Goal: Task Accomplishment & Management: Complete application form

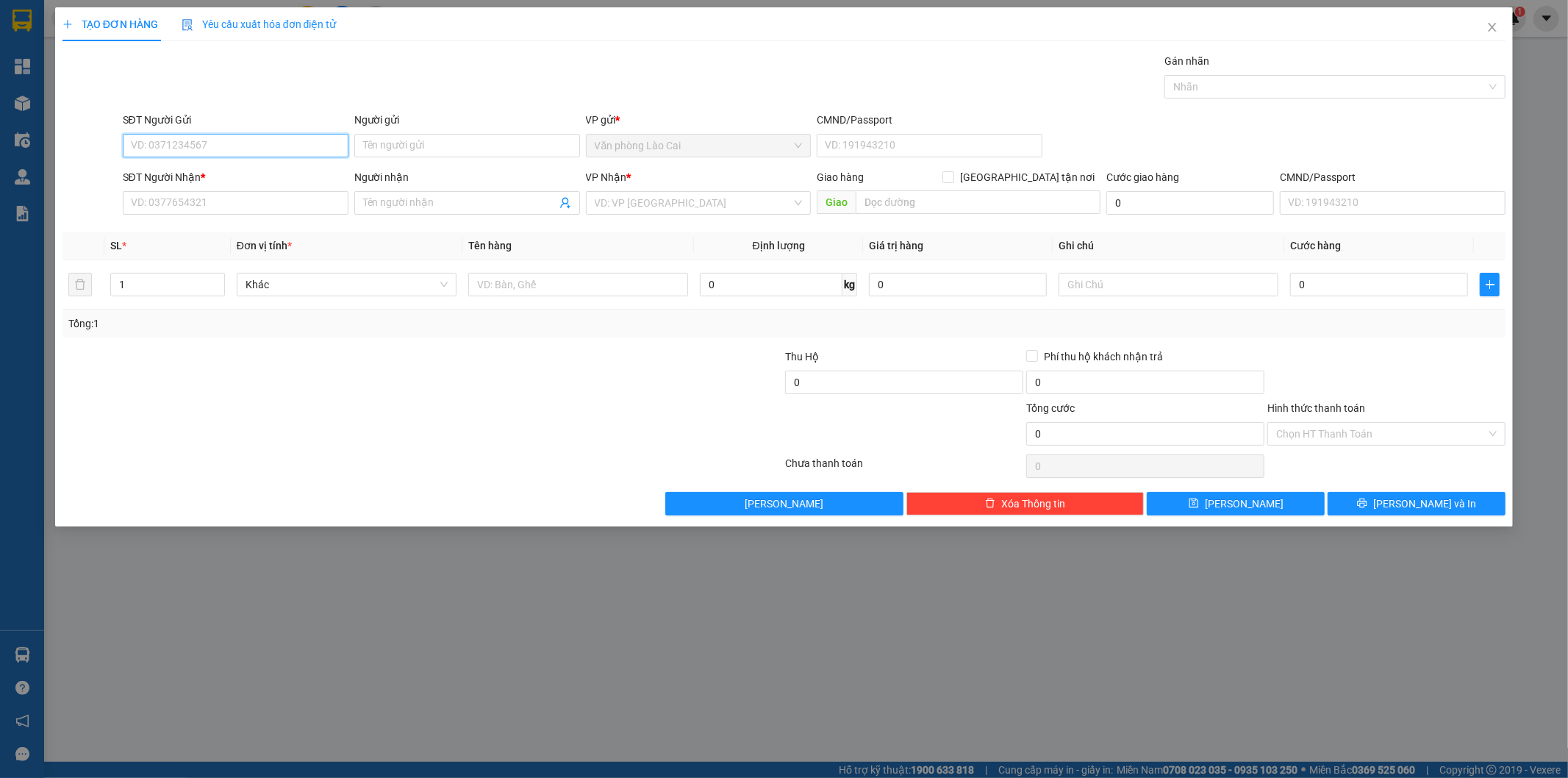
click at [272, 148] on input "SĐT Người Gửi" at bounding box center [236, 146] width 225 height 23
paste input "0972581801"
type input "0972581801"
click at [243, 208] on input "SĐT Người Nhận *" at bounding box center [236, 203] width 225 height 23
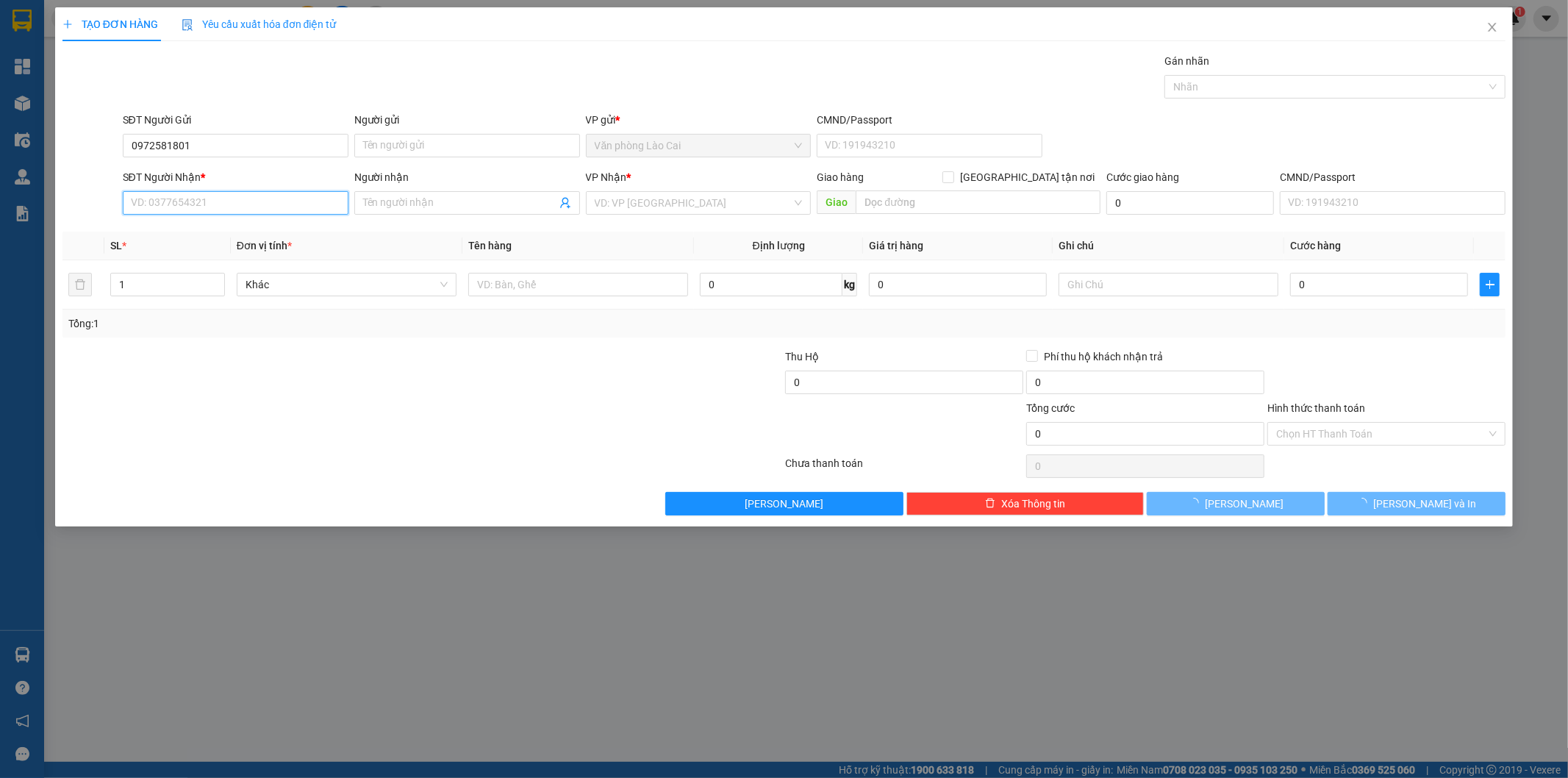
paste input "0972581801"
type input "0972581801"
click at [636, 199] on input "search" at bounding box center [693, 203] width 198 height 22
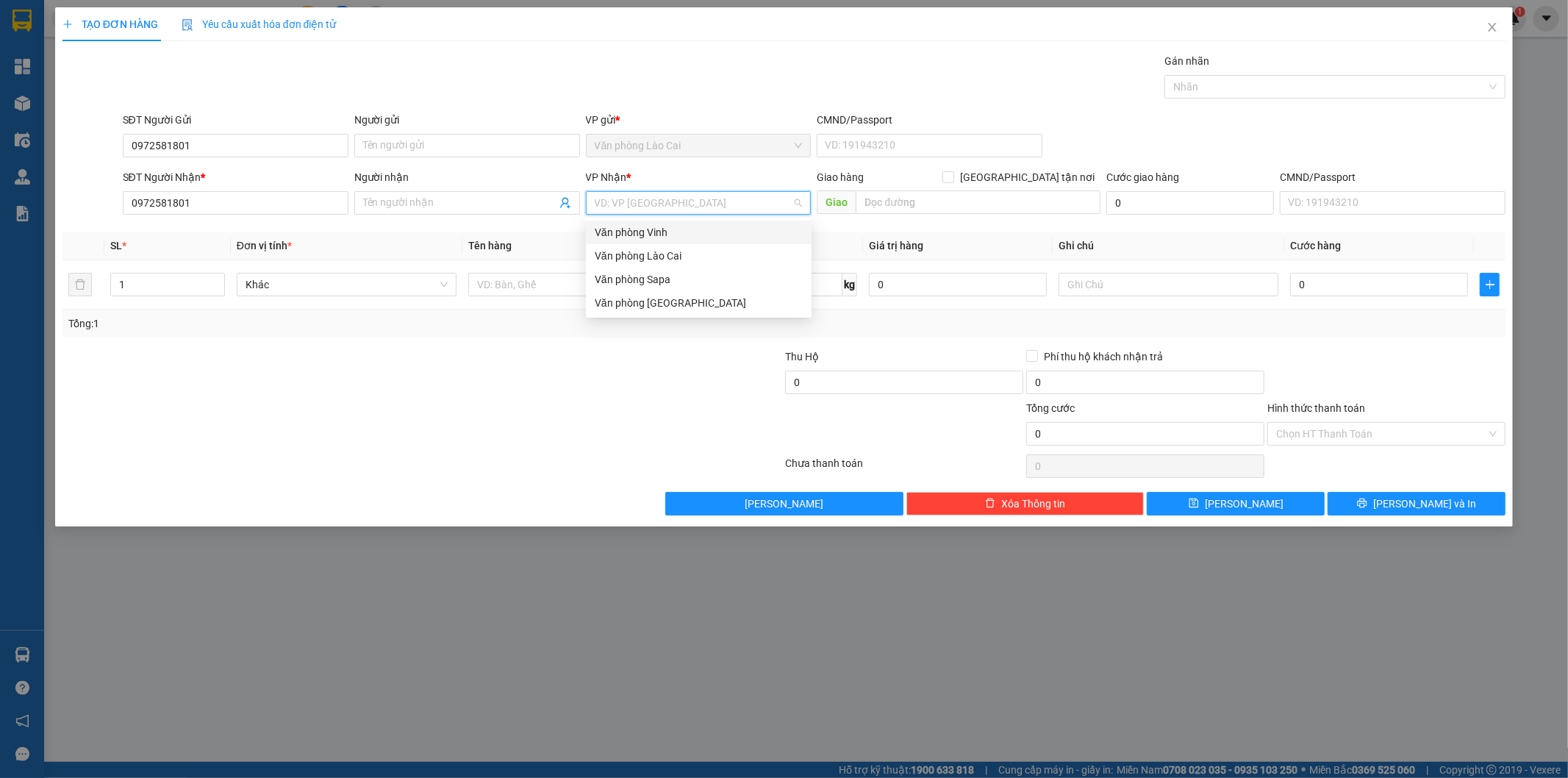
click at [658, 238] on div "Văn phòng Vinh" at bounding box center [699, 232] width 208 height 16
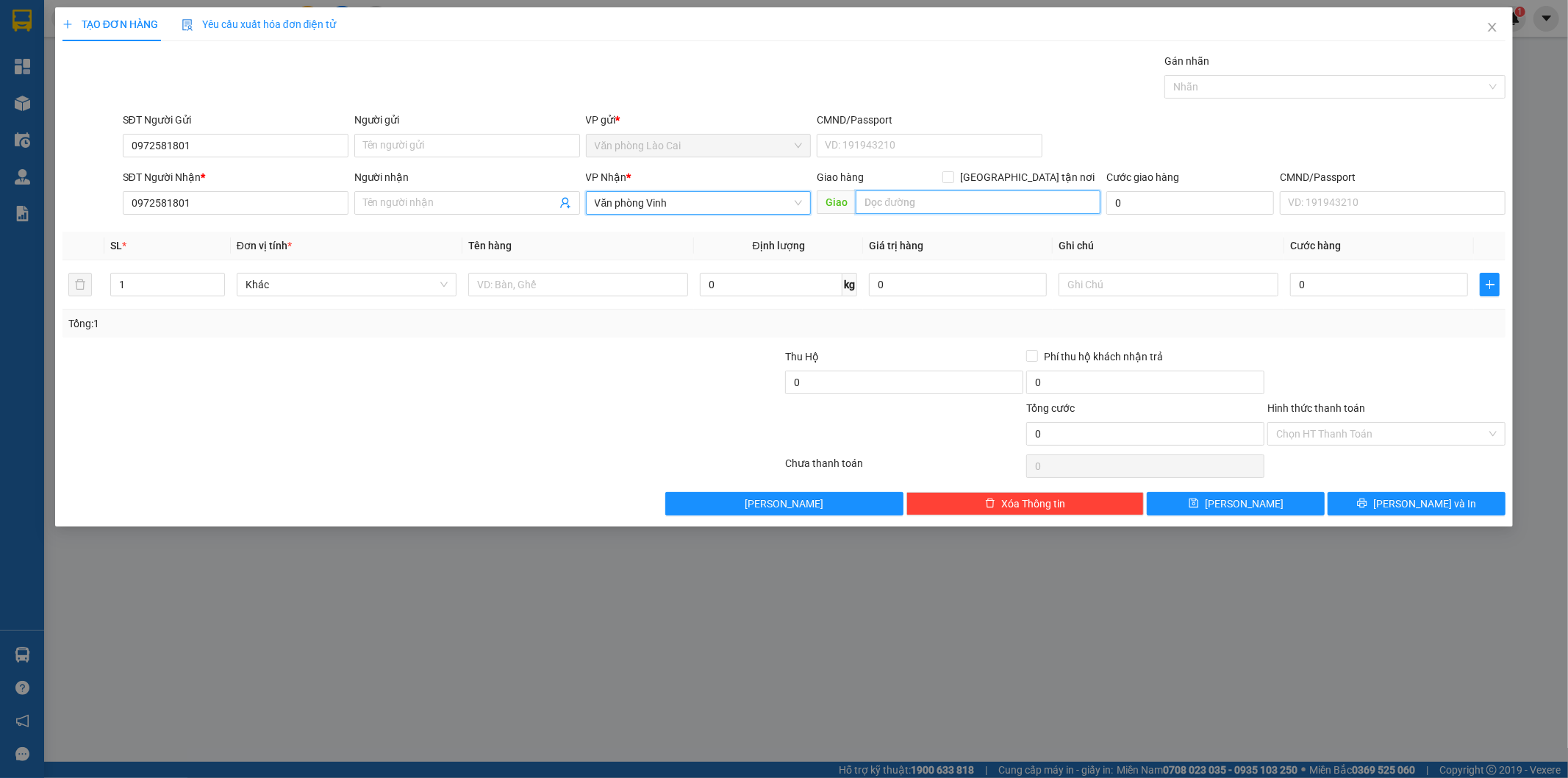
click at [908, 204] on input "text" at bounding box center [978, 202] width 245 height 23
type input "Thanh hoá"
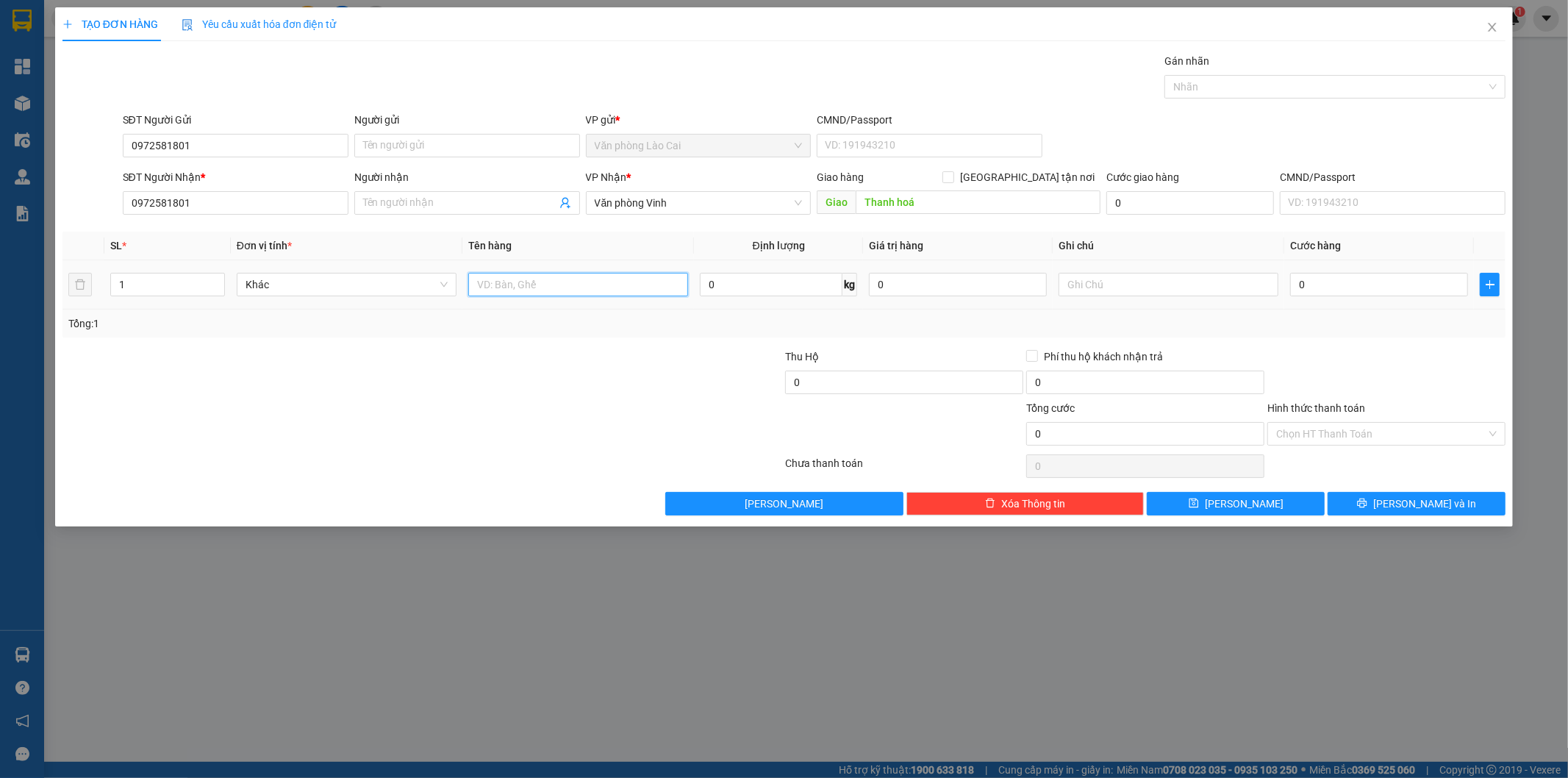
click at [664, 282] on input "text" at bounding box center [578, 285] width 220 height 23
type input "xe máy theo ng KM237 sáng 13/10"
click at [1326, 278] on input "0" at bounding box center [1379, 285] width 178 height 23
type input "5"
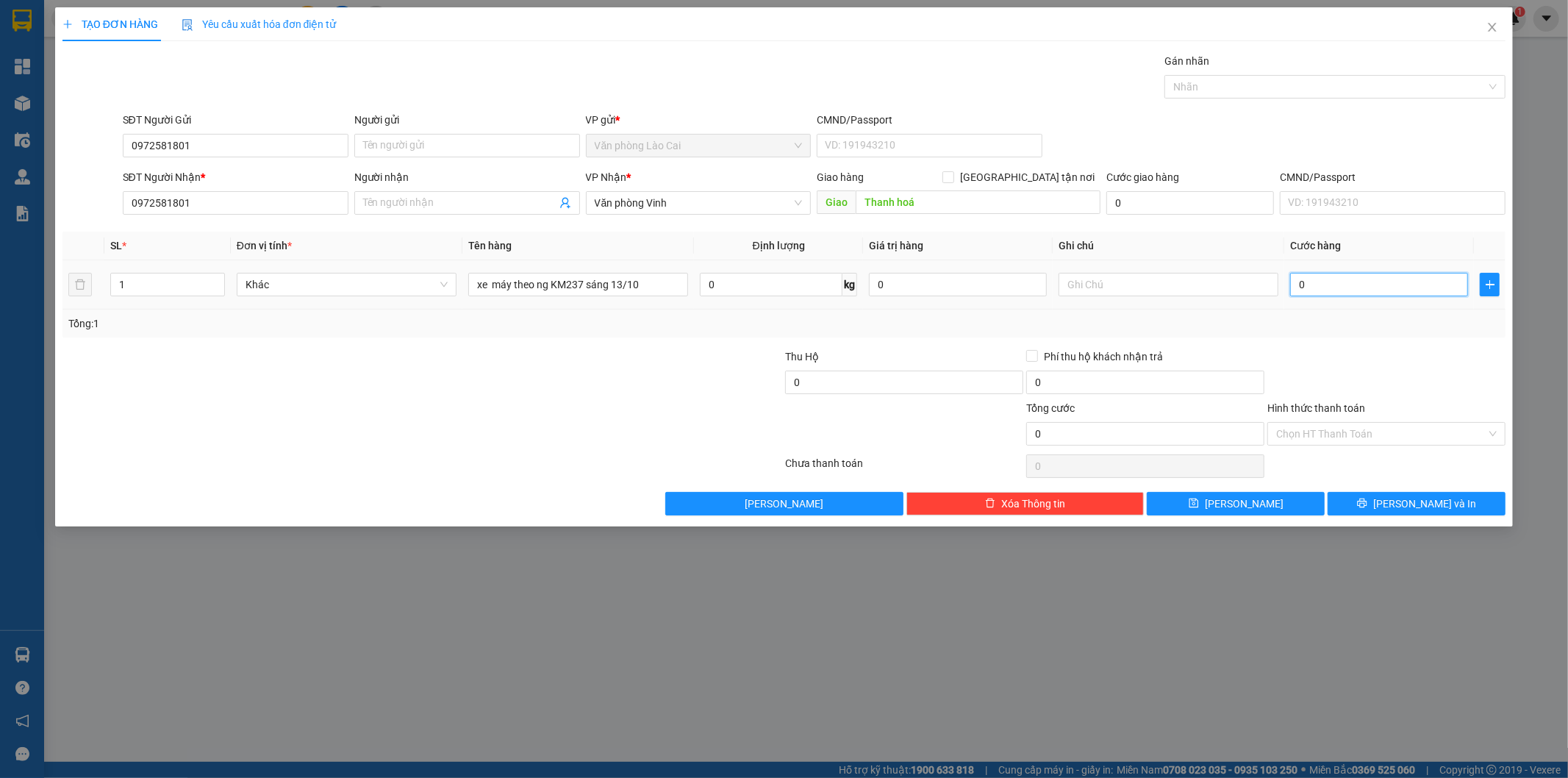
type input "5"
type input "50"
type input "500"
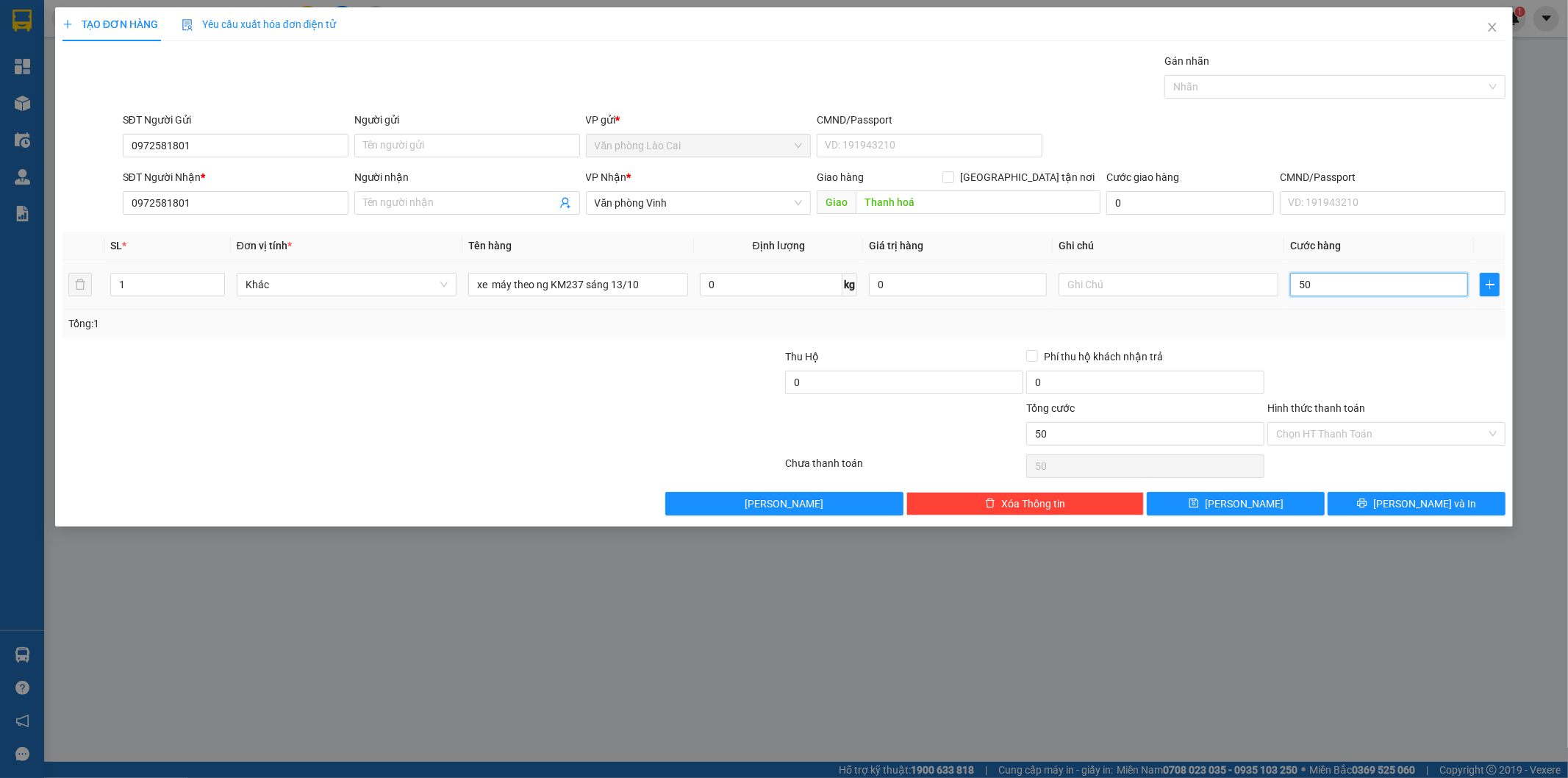
type input "500"
type input "5.000"
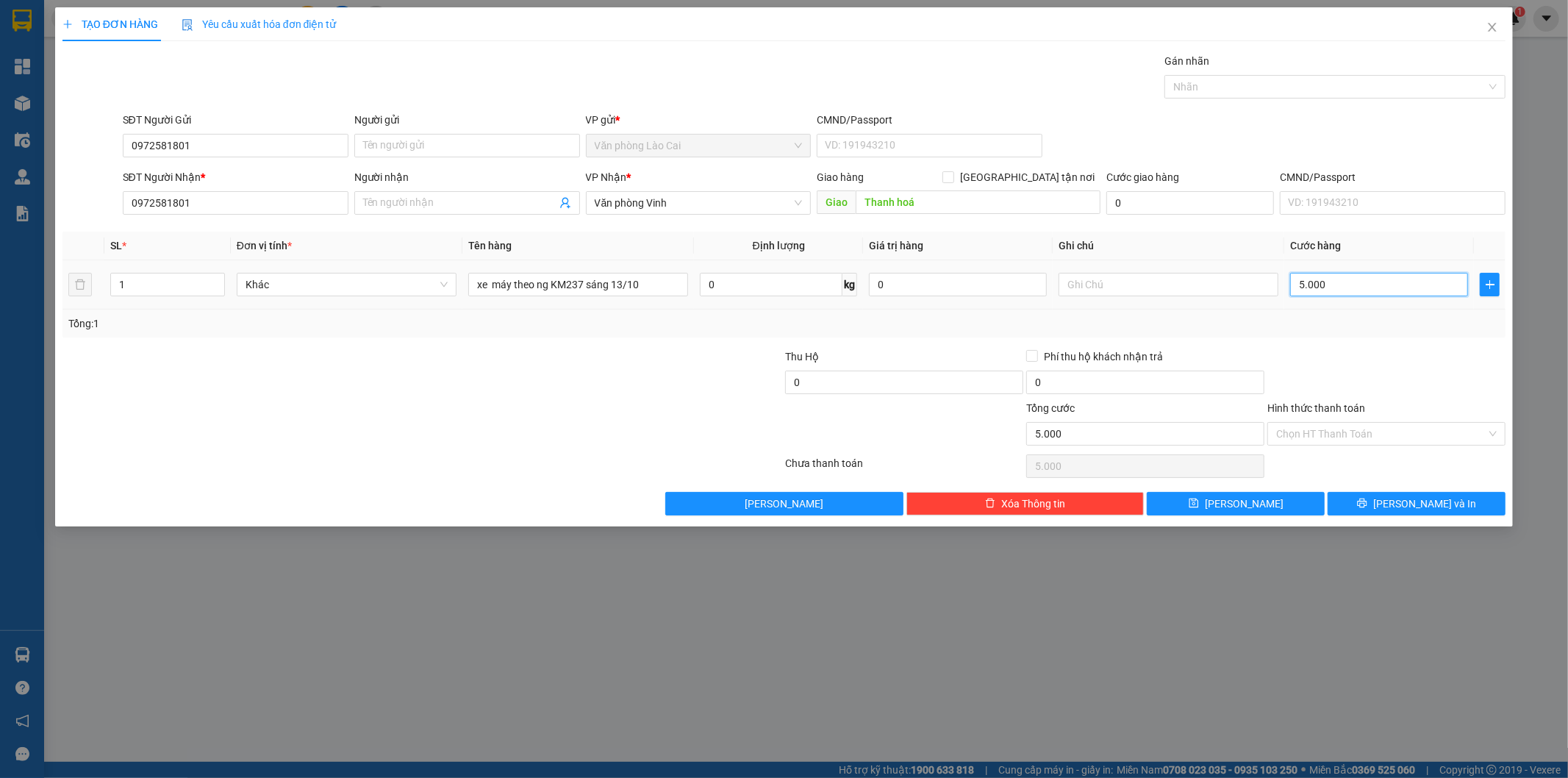
type input "50.000"
type input "500.000"
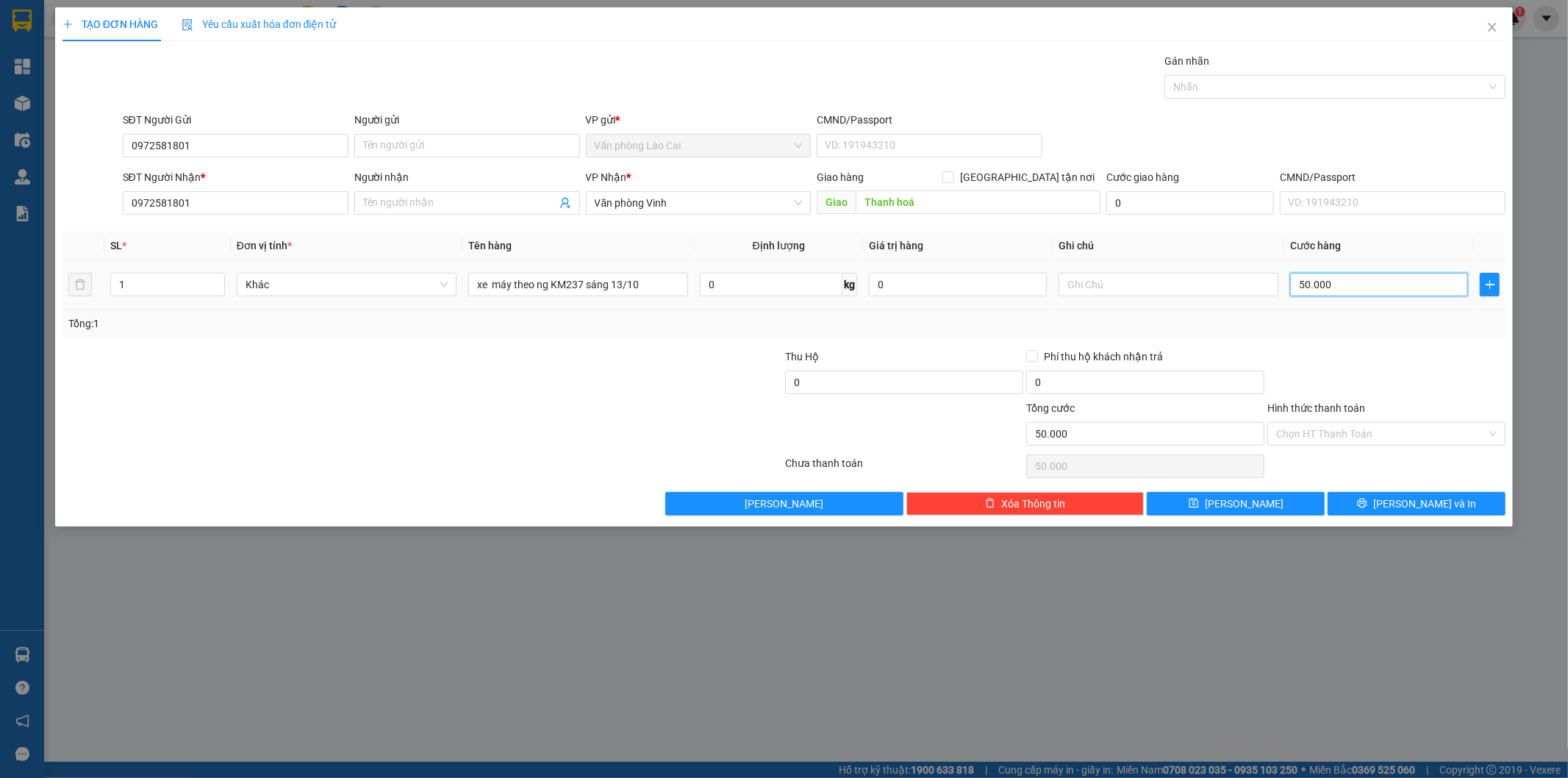
type input "500.000"
click at [1274, 502] on button "[PERSON_NAME]" at bounding box center [1235, 504] width 178 height 23
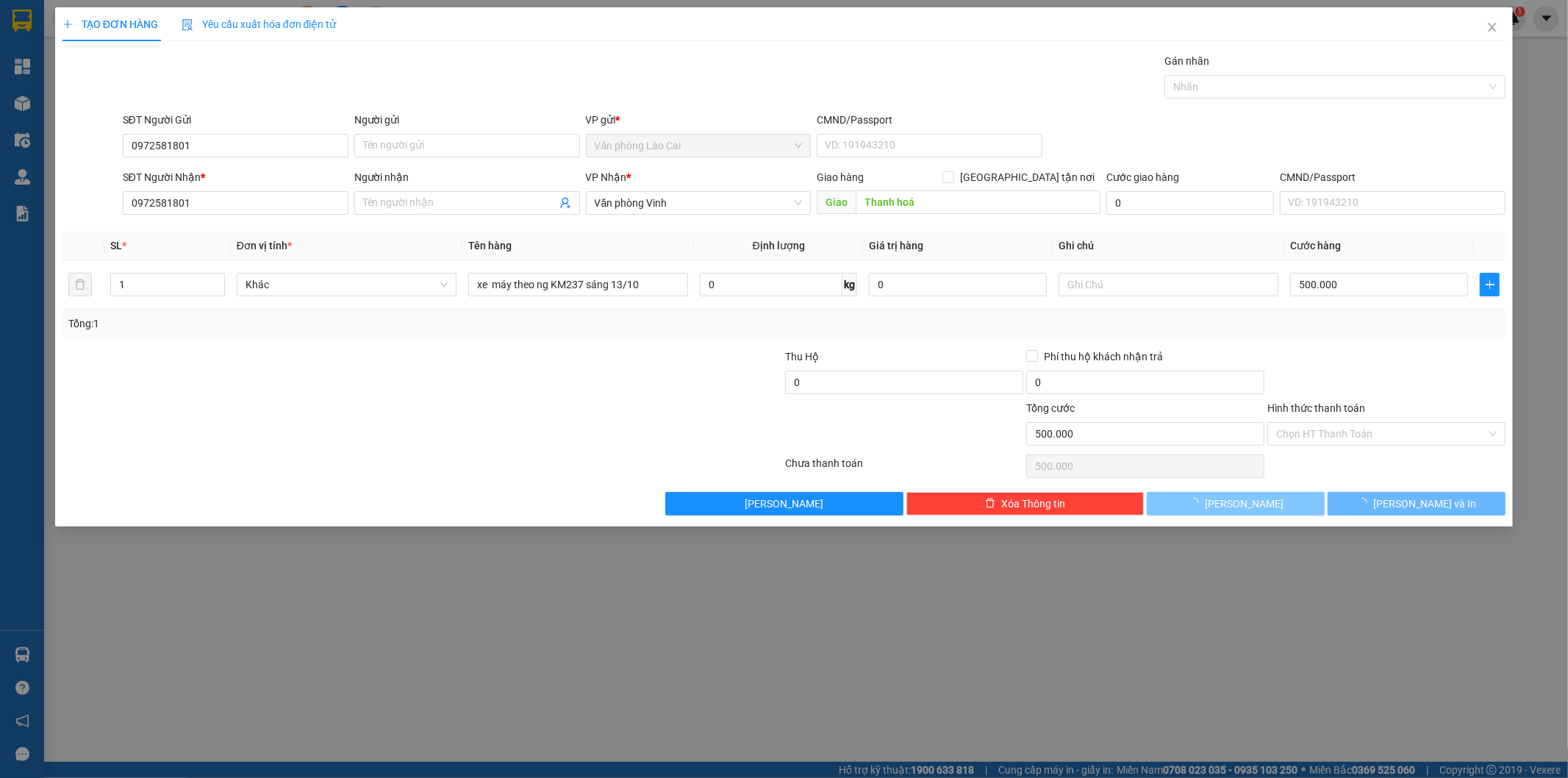
type input "0"
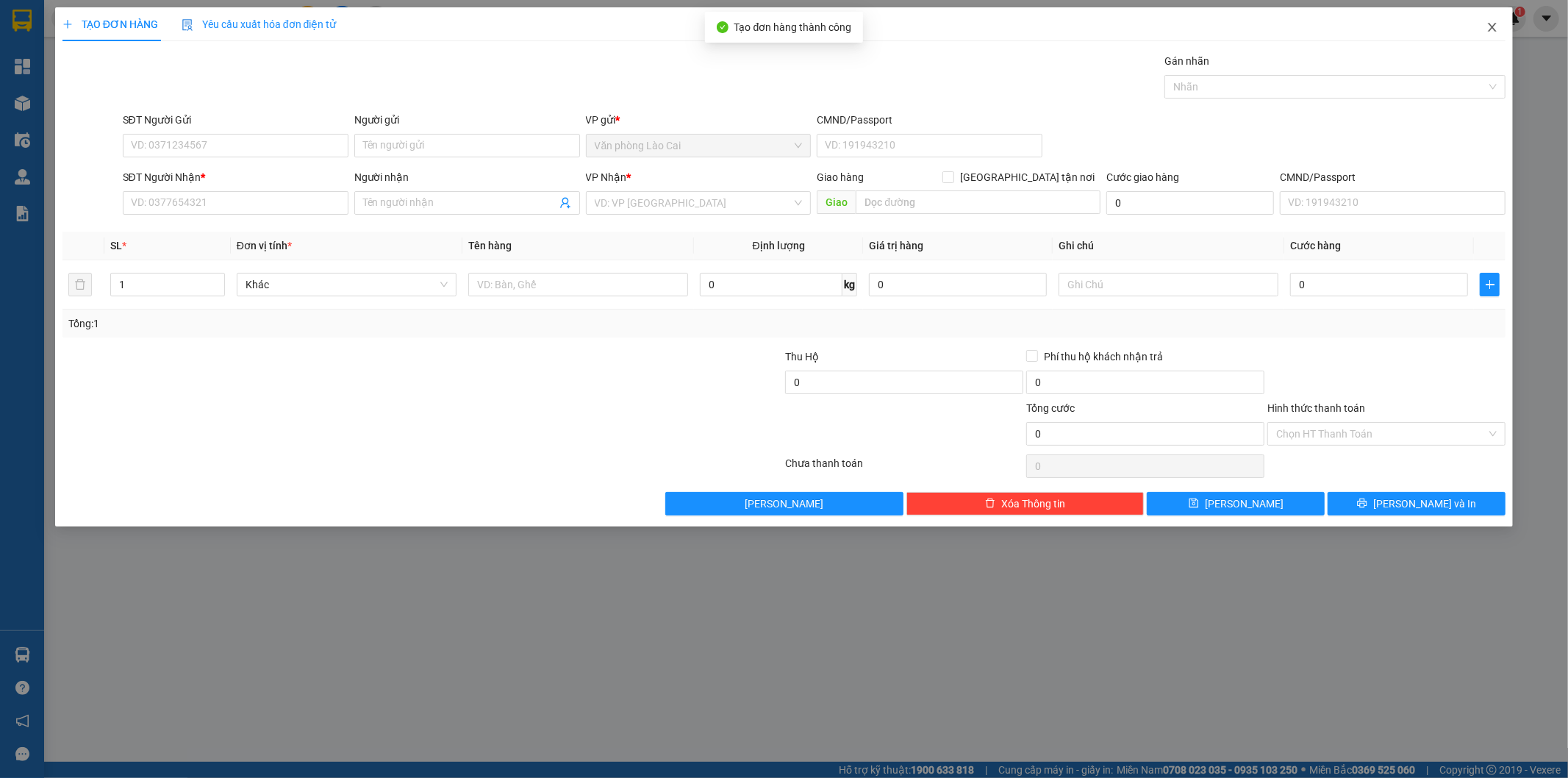
click at [1497, 27] on icon "close" at bounding box center [1492, 27] width 12 height 12
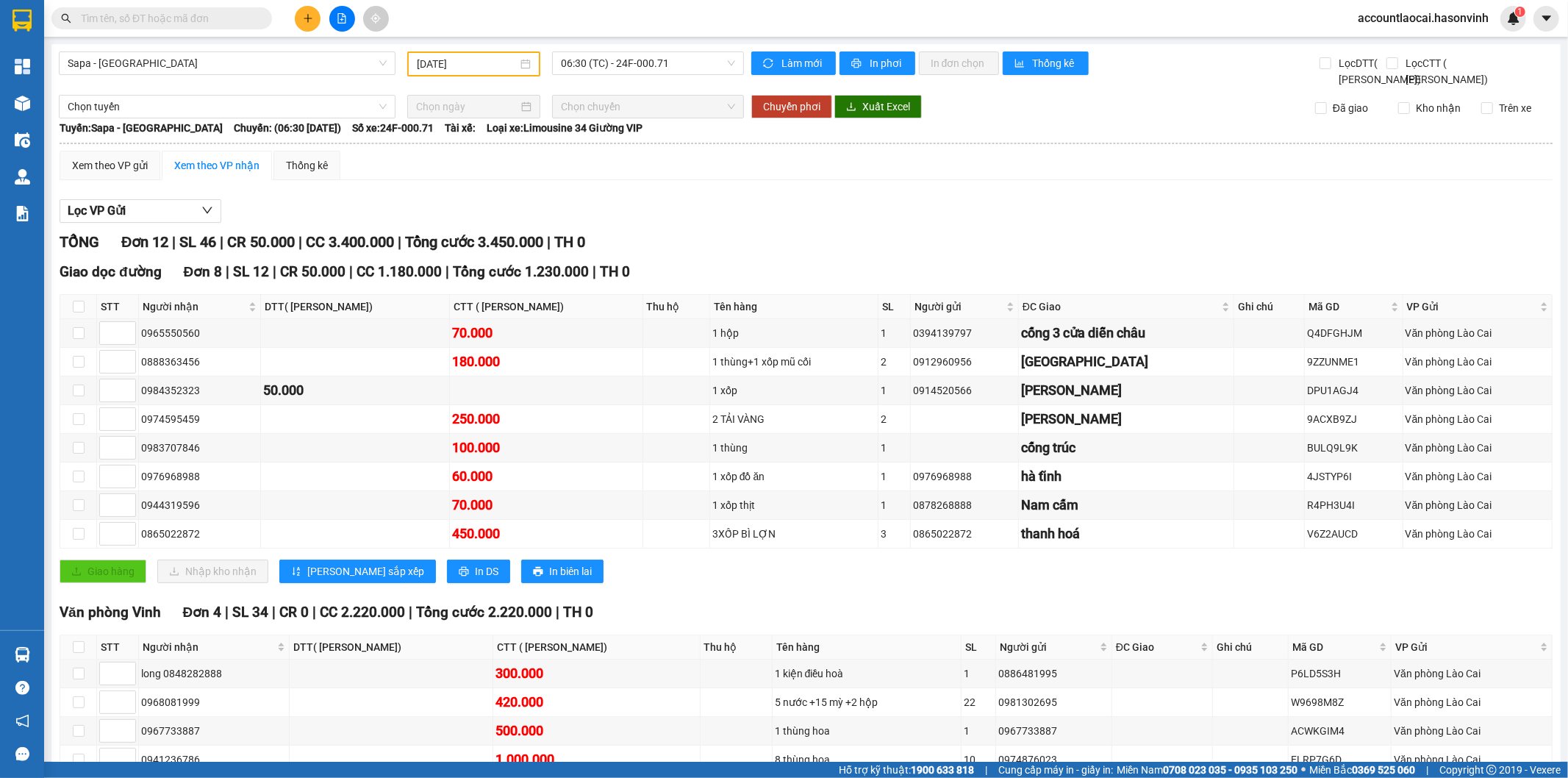
click at [69, 88] on div "Sapa - [GEOGRAPHIC_DATA] [DATE] 06:30 (TC) - 24F-000.71" at bounding box center [401, 70] width 685 height 36
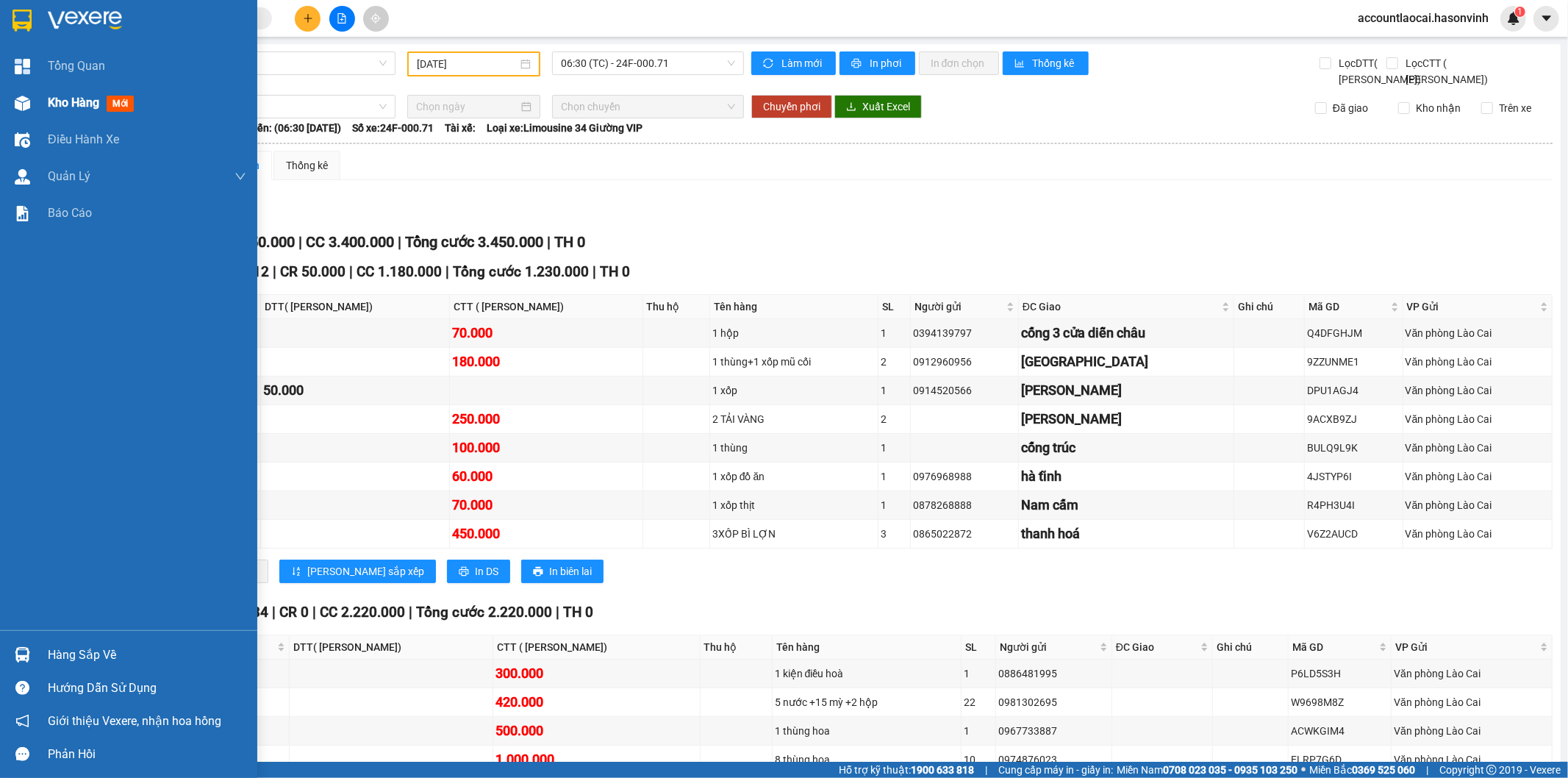
click at [74, 106] on span "Kho hàng" at bounding box center [74, 103] width 52 height 14
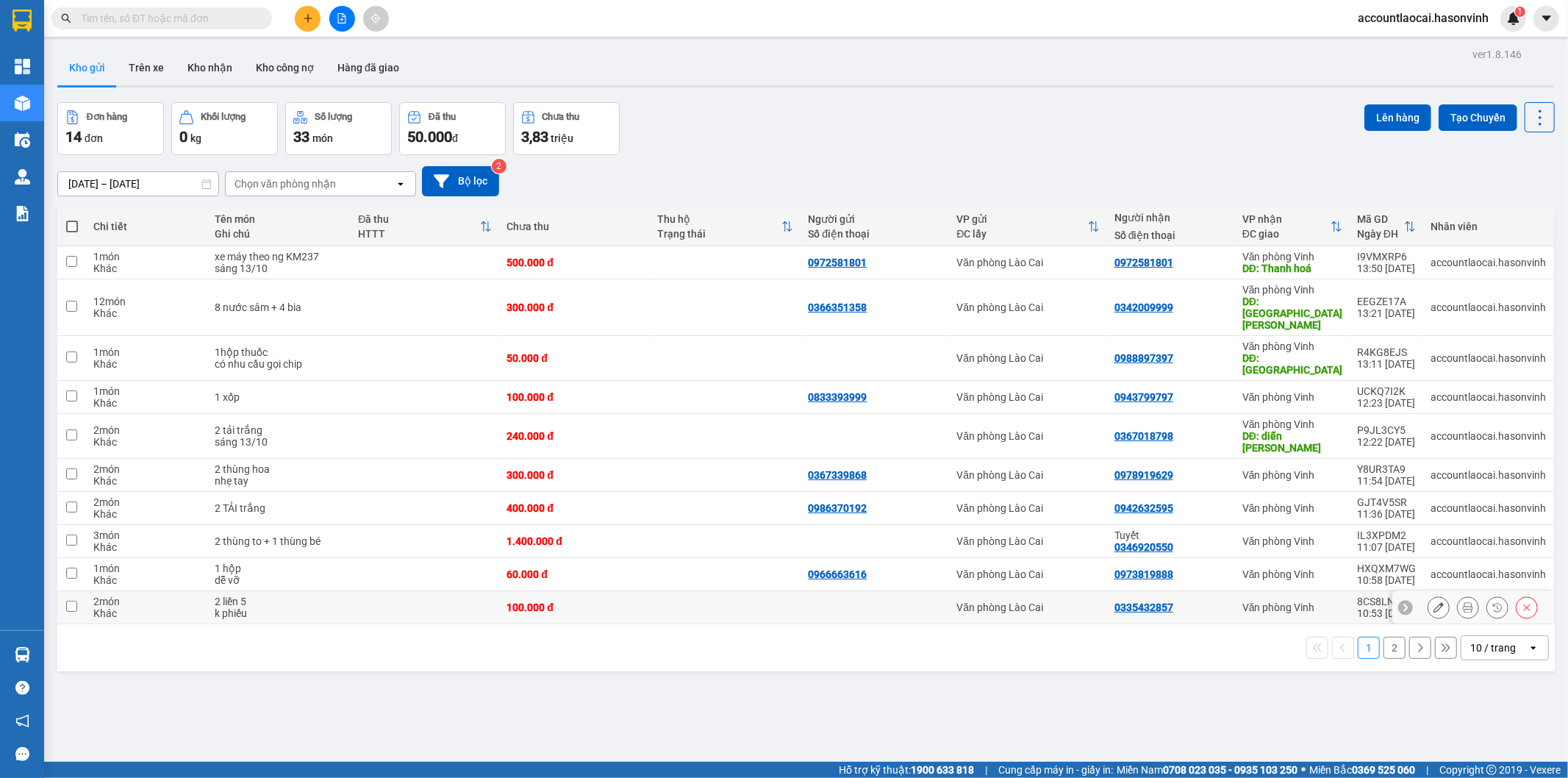
click at [275, 607] on div "k phiếu" at bounding box center [279, 613] width 129 height 12
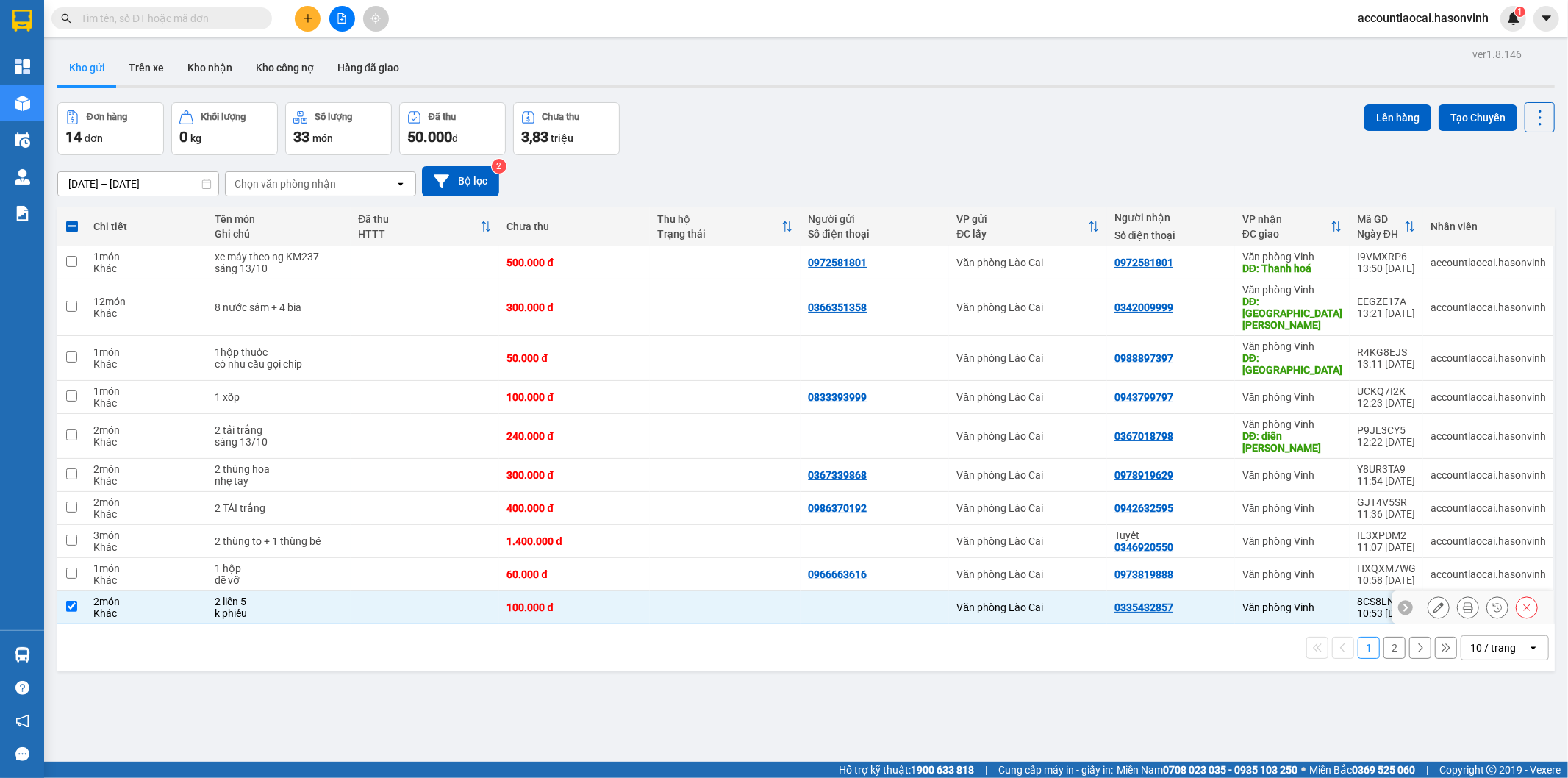
click at [274, 607] on div "k phiếu" at bounding box center [279, 613] width 129 height 12
checkbox input "false"
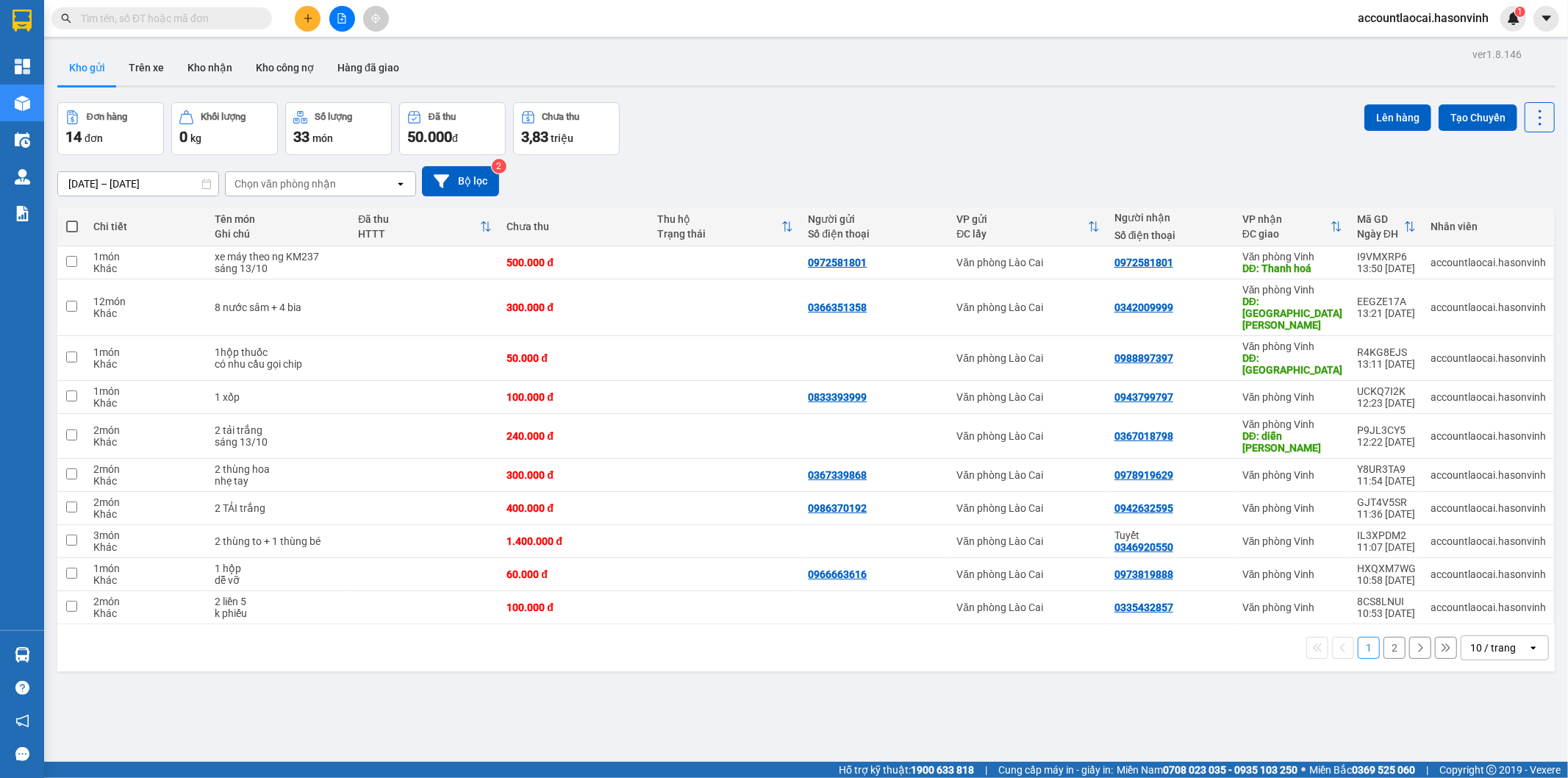
click at [313, 13] on button at bounding box center [307, 19] width 26 height 26
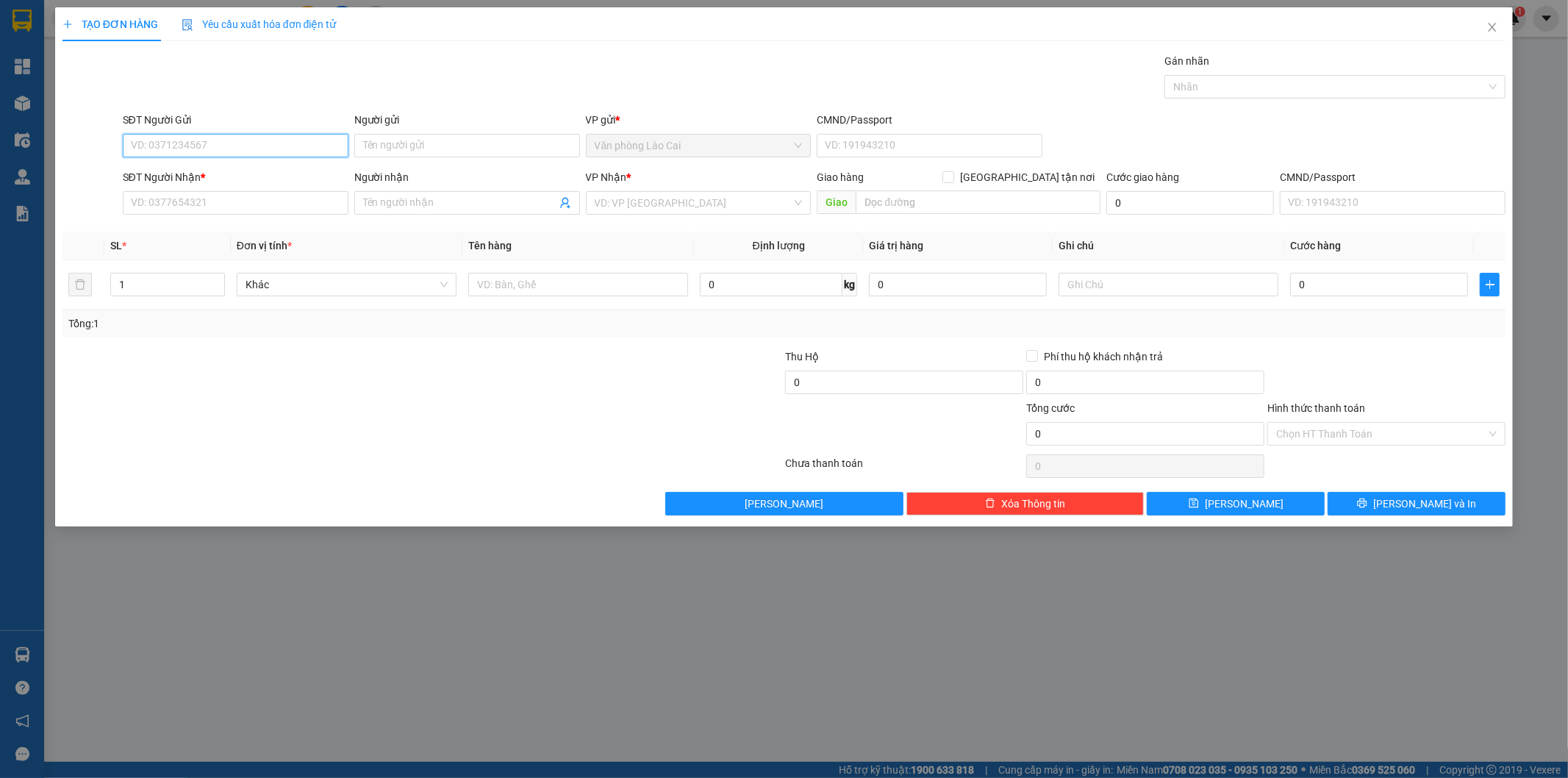
click at [239, 147] on input "SĐT Người Gửi" at bounding box center [236, 146] width 225 height 23
click at [269, 137] on input "865" at bounding box center [236, 146] width 225 height 23
drag, startPoint x: 178, startPoint y: 153, endPoint x: 82, endPoint y: 149, distance: 96.1
click at [82, 149] on div "SĐT Người Gửi 865 Người gửi Tên người gửi VP gửi * Văn phòng Lào Cai CMND/Passp…" at bounding box center [784, 138] width 1447 height 52
click at [173, 144] on input "872" at bounding box center [236, 146] width 225 height 23
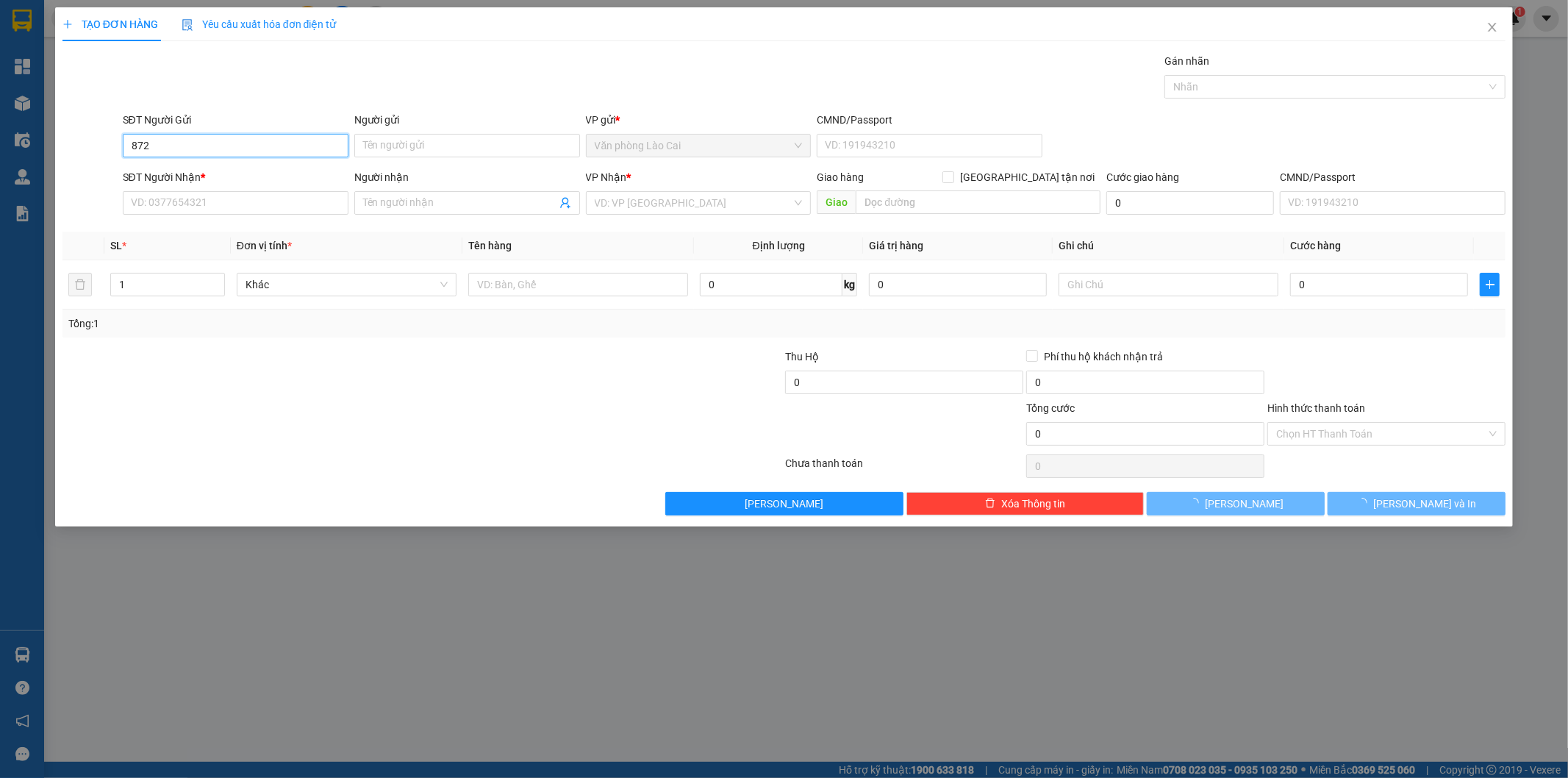
click at [172, 150] on input "872" at bounding box center [236, 146] width 225 height 23
click at [164, 171] on div "0865022872" at bounding box center [236, 175] width 208 height 16
type input "0865022872"
type input "thanh hoá"
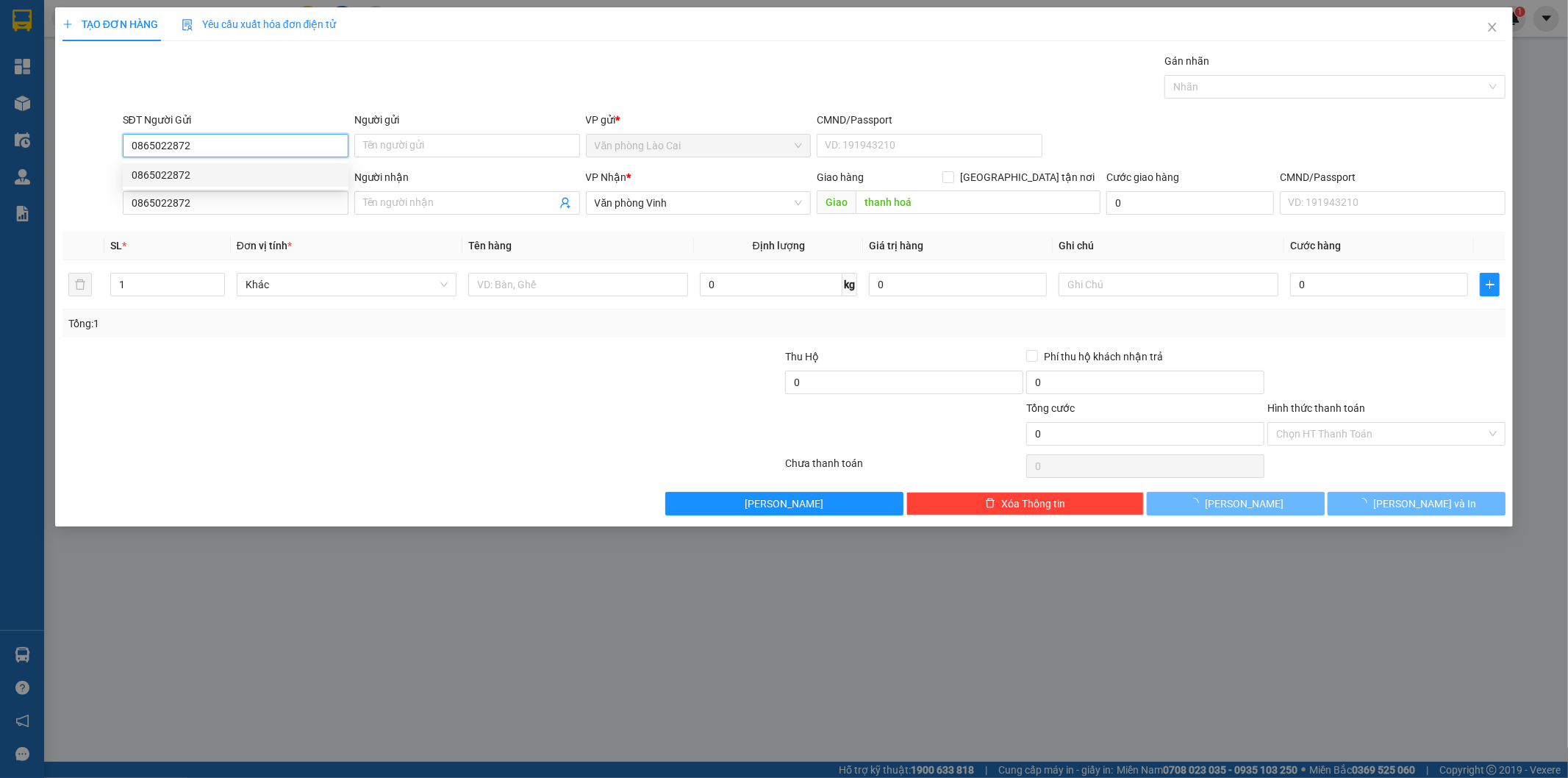
type input "450.000"
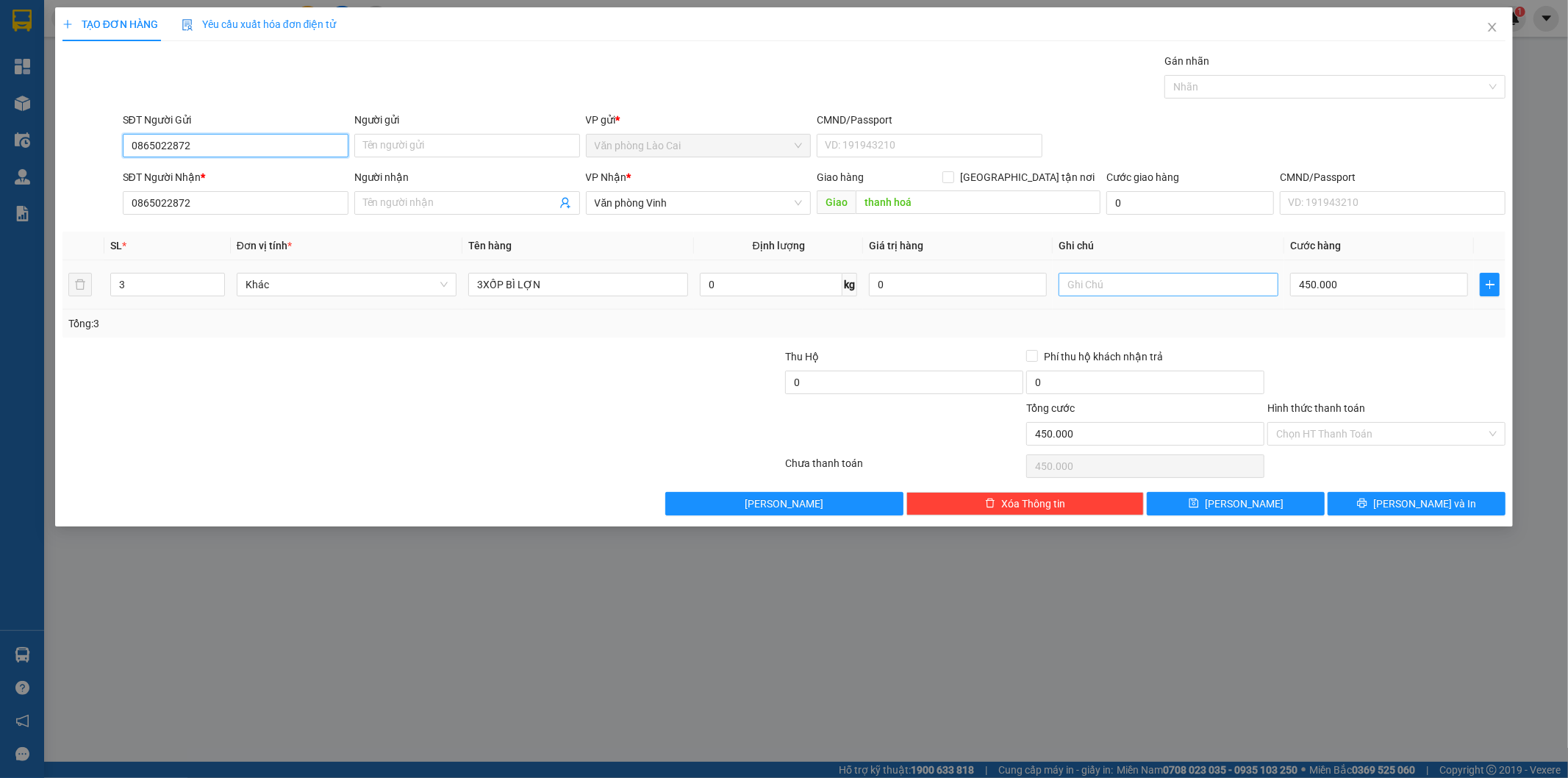
type input "0865022872"
click at [1121, 290] on input "text" at bounding box center [1168, 285] width 220 height 23
type input "sáng 13/10"
click at [1256, 495] on button "[PERSON_NAME]" at bounding box center [1235, 504] width 178 height 23
type input "0"
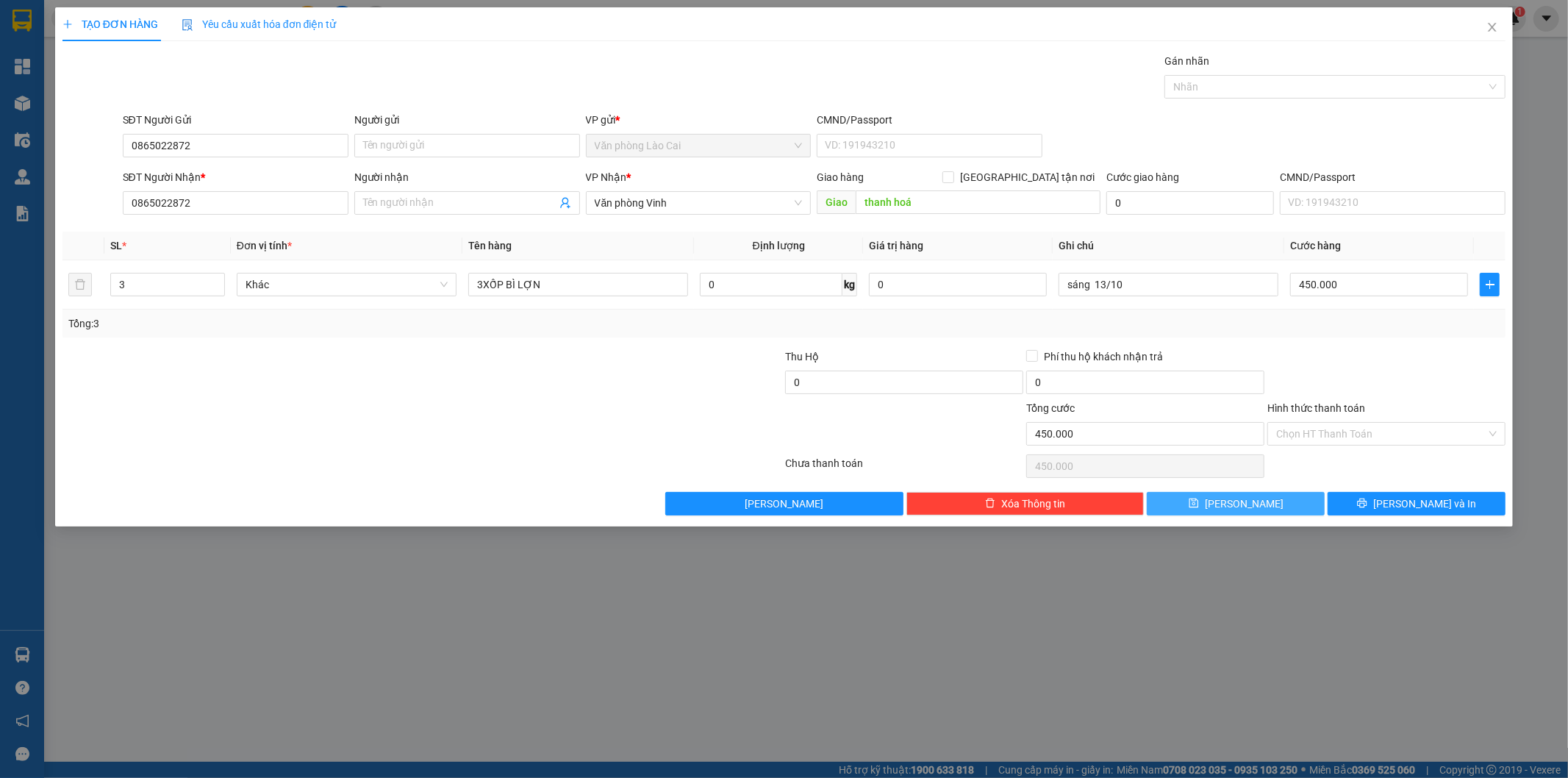
type input "0"
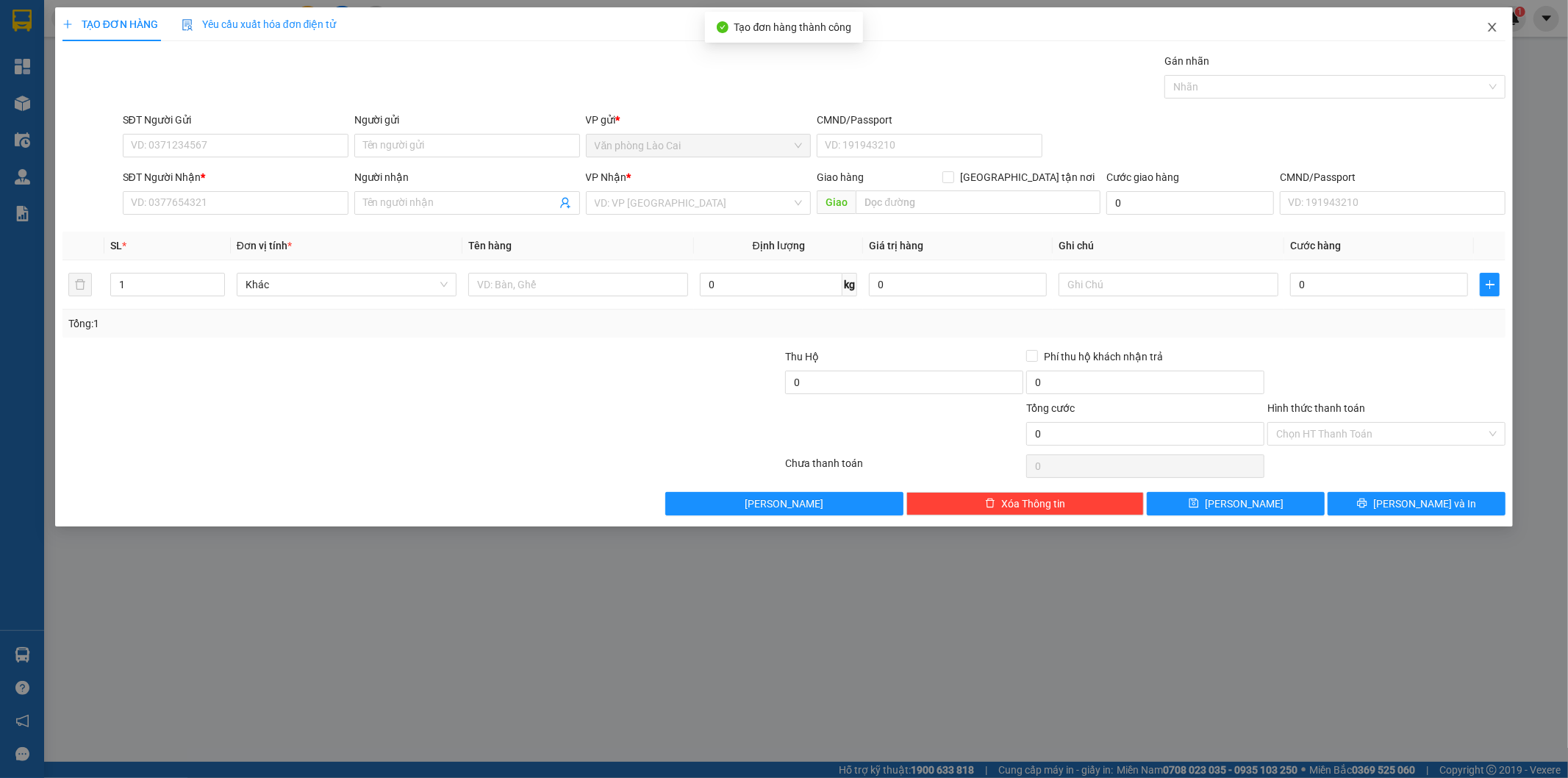
click at [1498, 22] on icon "close" at bounding box center [1492, 27] width 12 height 12
